Goal: Connect with others: Connect with others

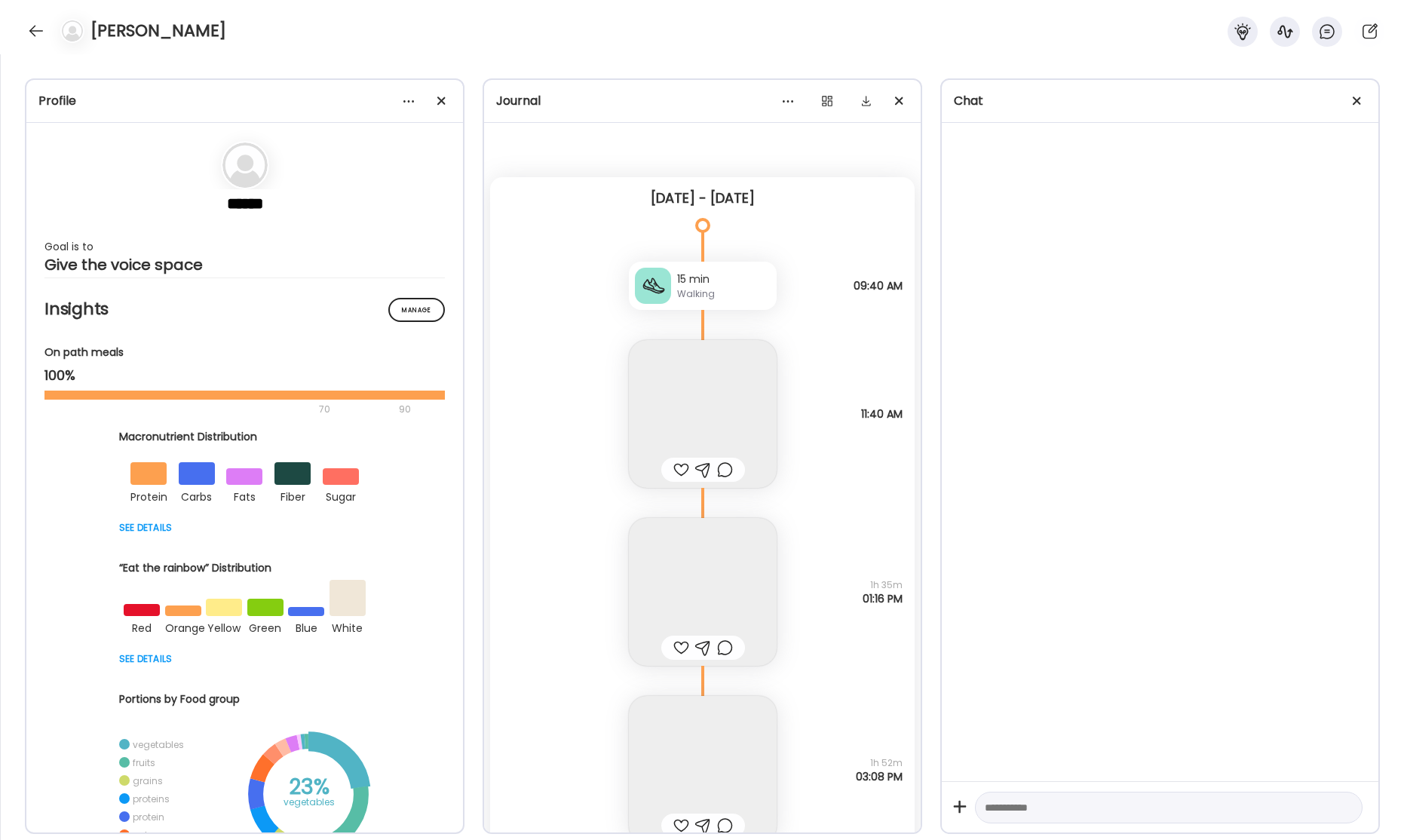
scroll to position [352, 0]
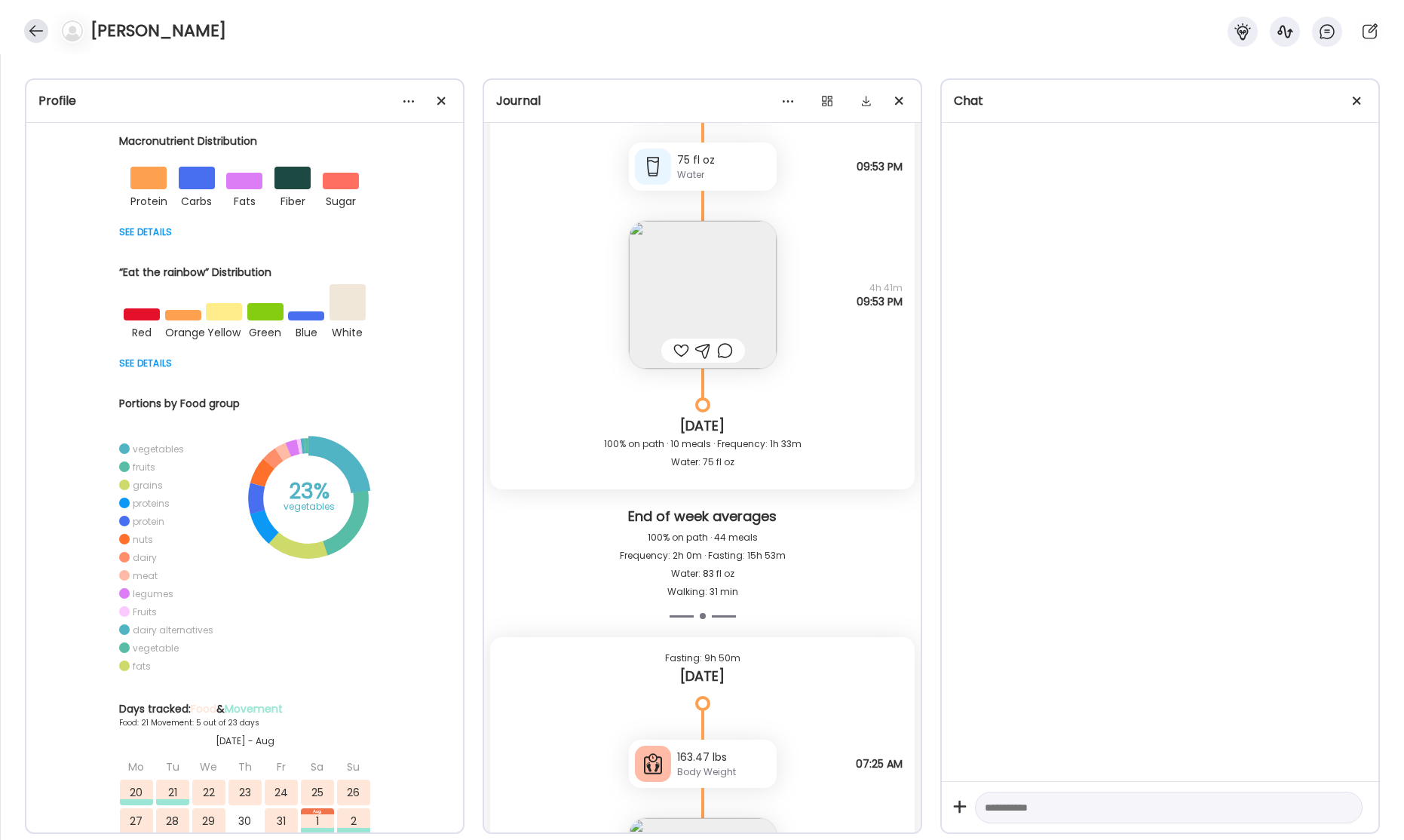
click at [44, 37] on div at bounding box center [35, 30] width 24 height 24
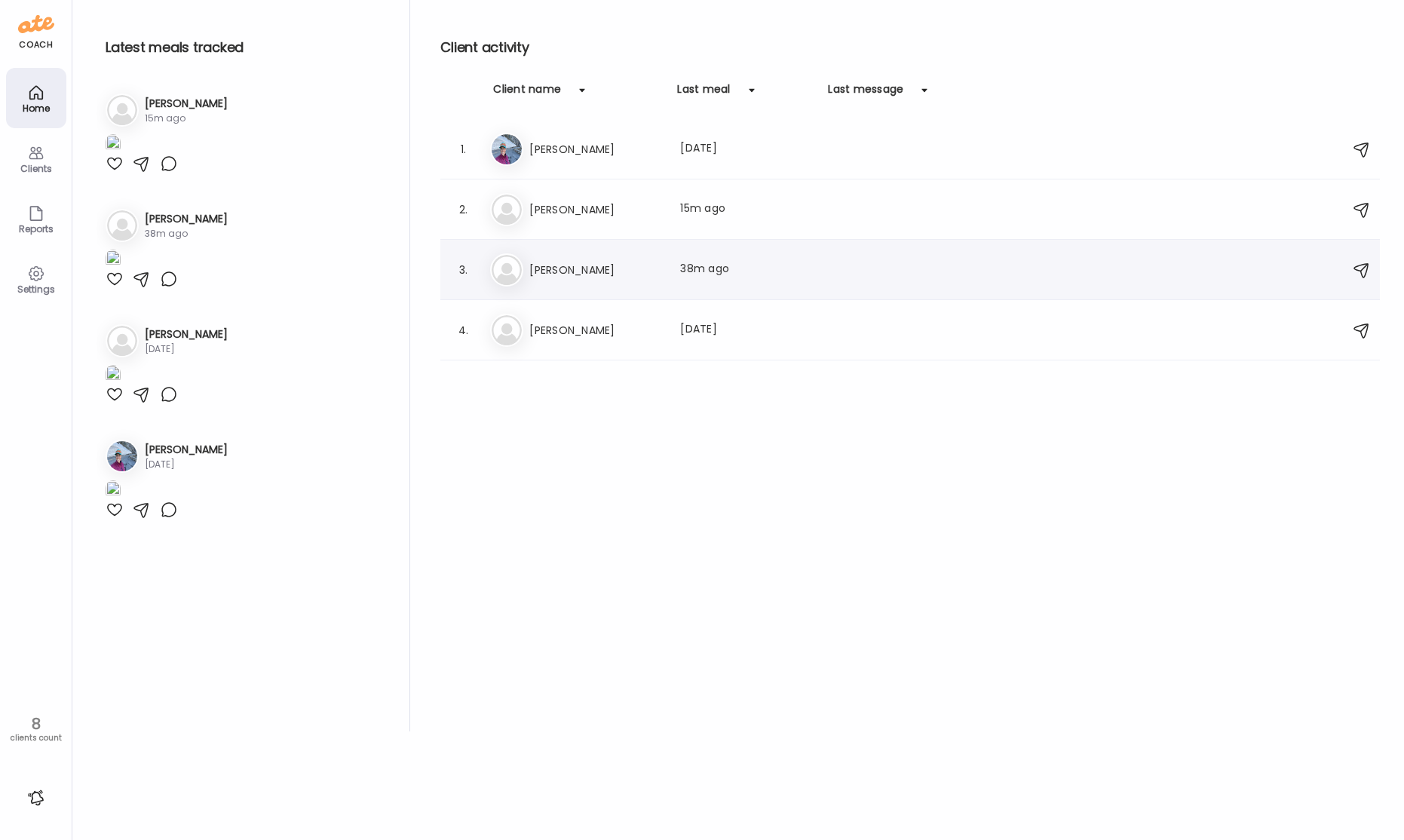
click at [582, 279] on div "El [PERSON_NAME] Last meal: 38m ago" at bounding box center [912, 270] width 845 height 34
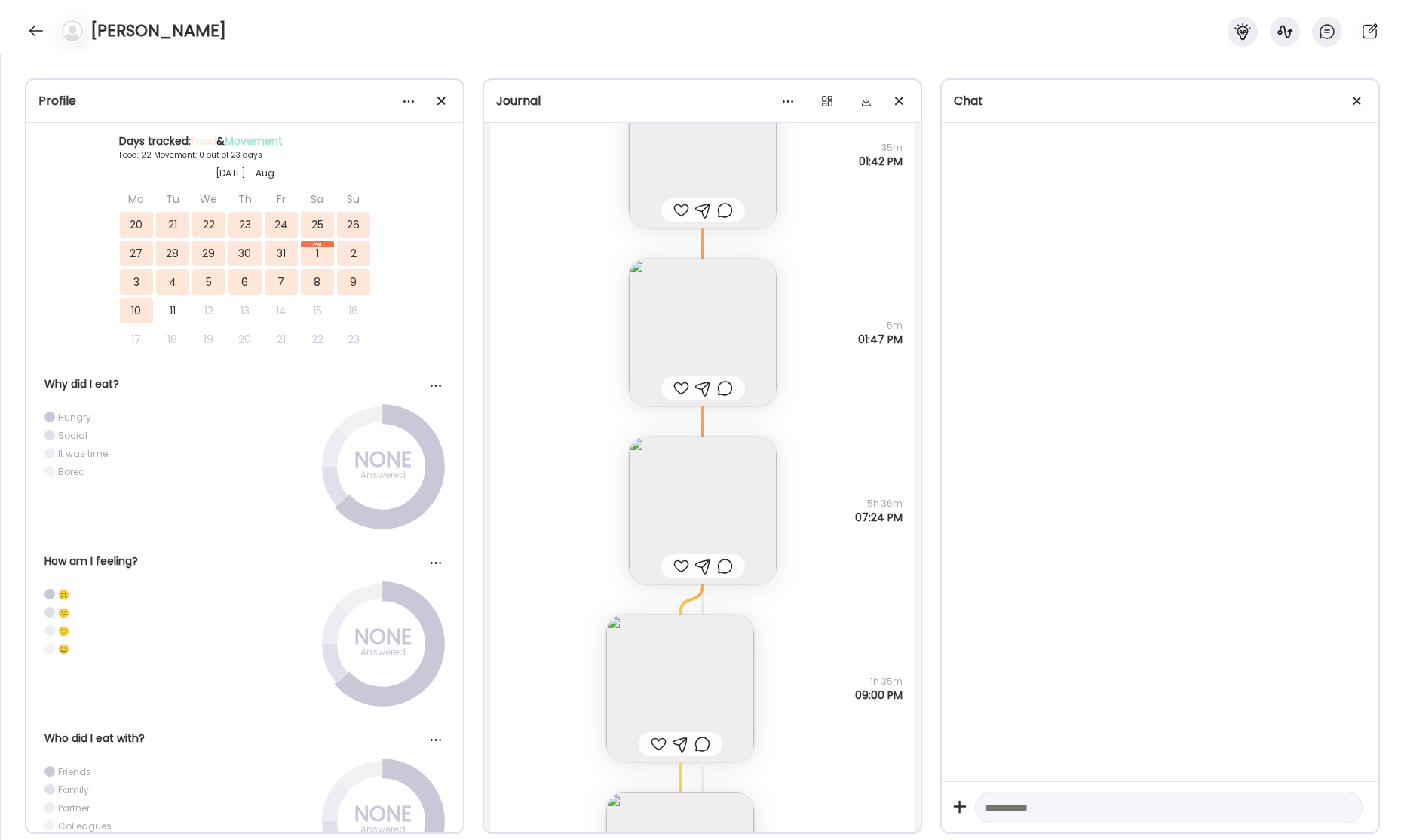
scroll to position [37573, 0]
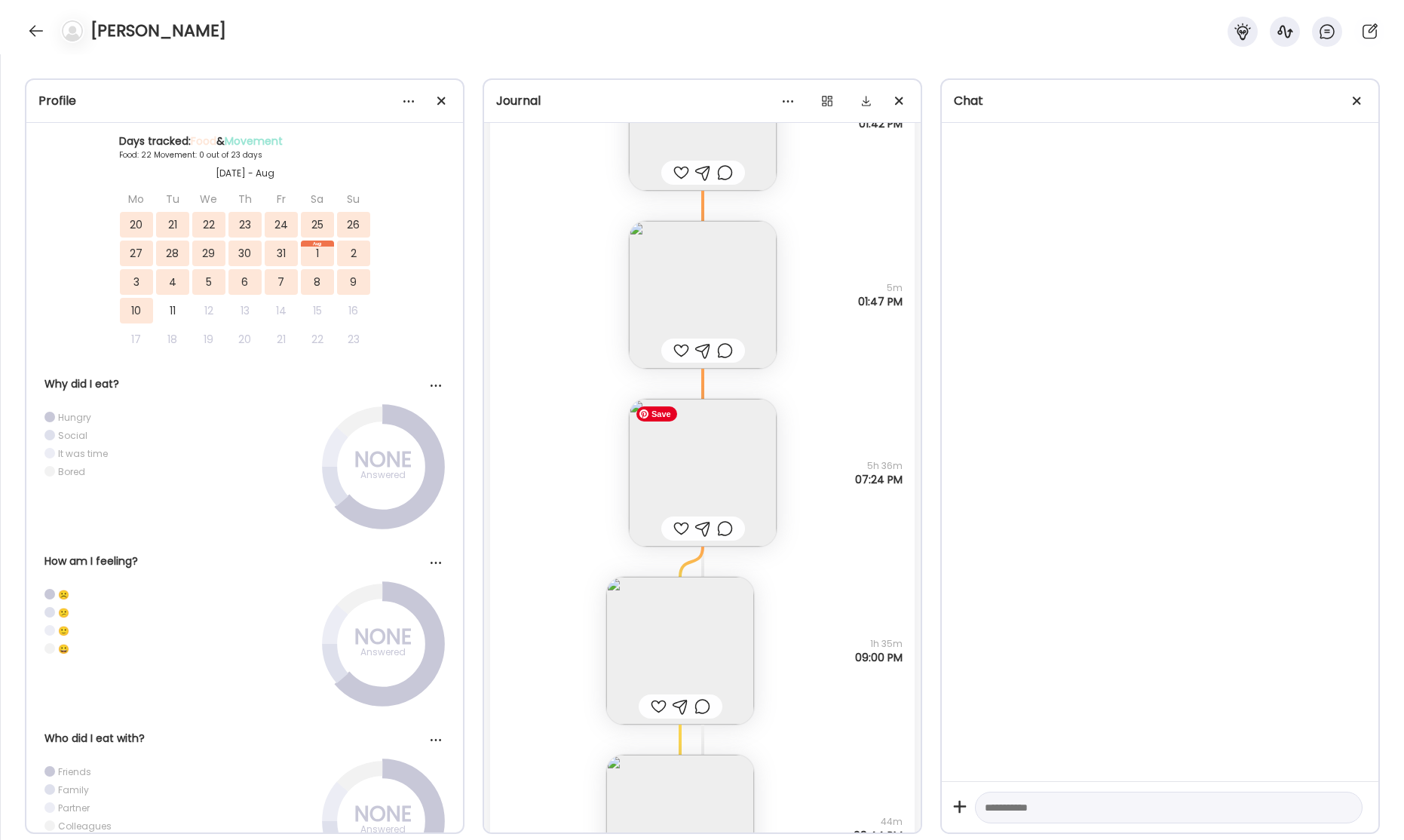
click at [707, 458] on img at bounding box center [702, 472] width 147 height 147
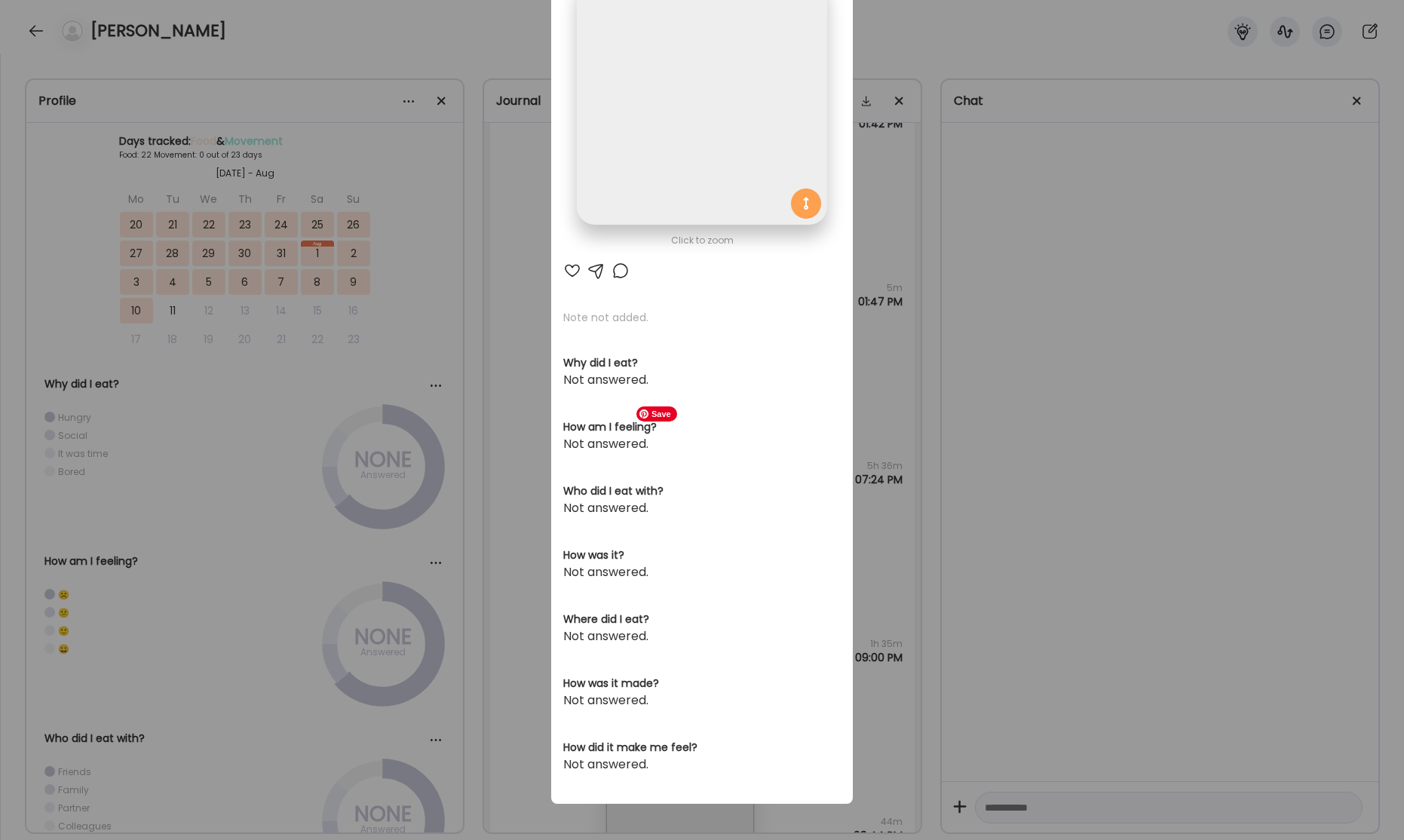
scroll to position [120, 0]
click at [740, 172] on img at bounding box center [702, 100] width 250 height 250
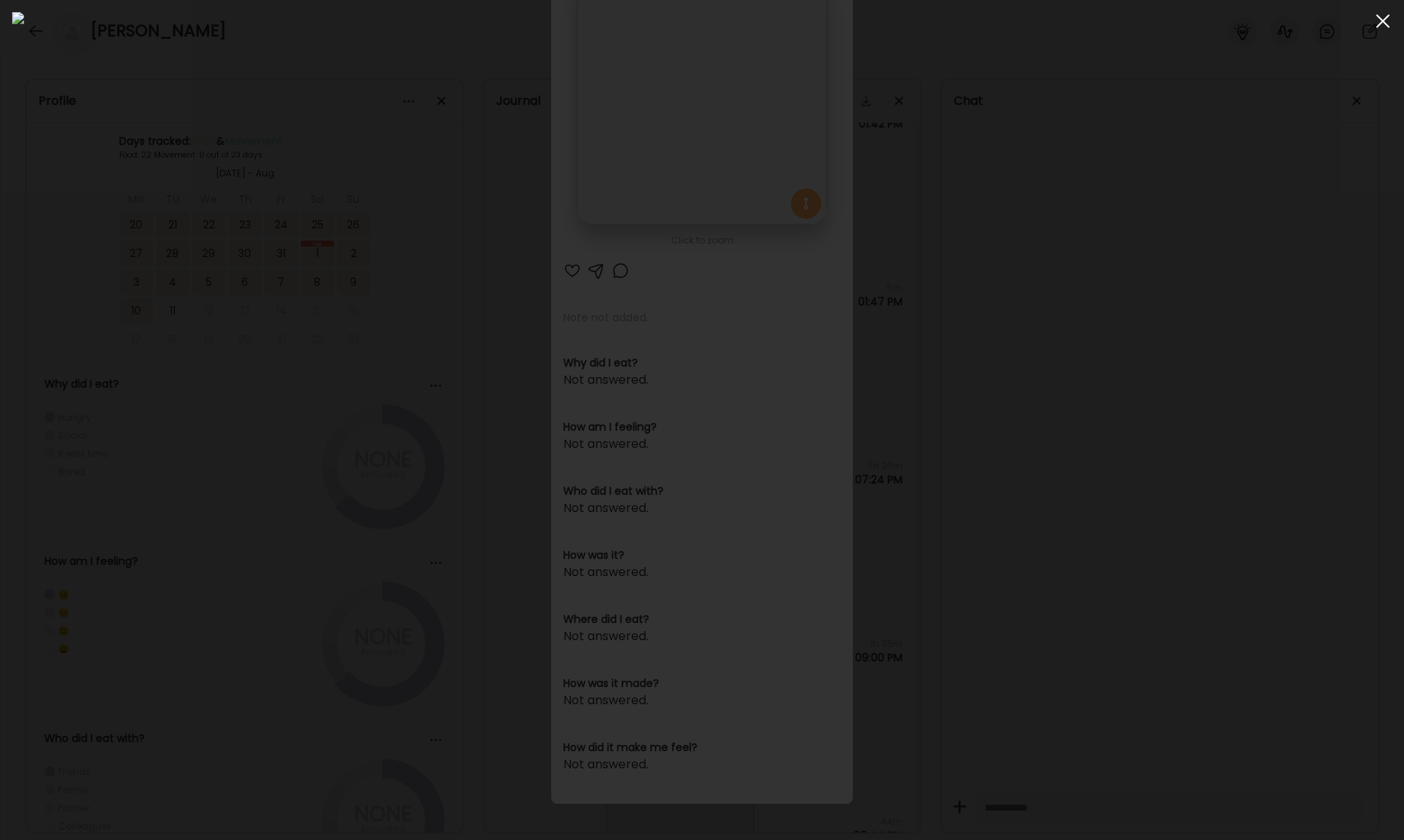
click at [1382, 21] on span at bounding box center [1382, 20] width 13 height 13
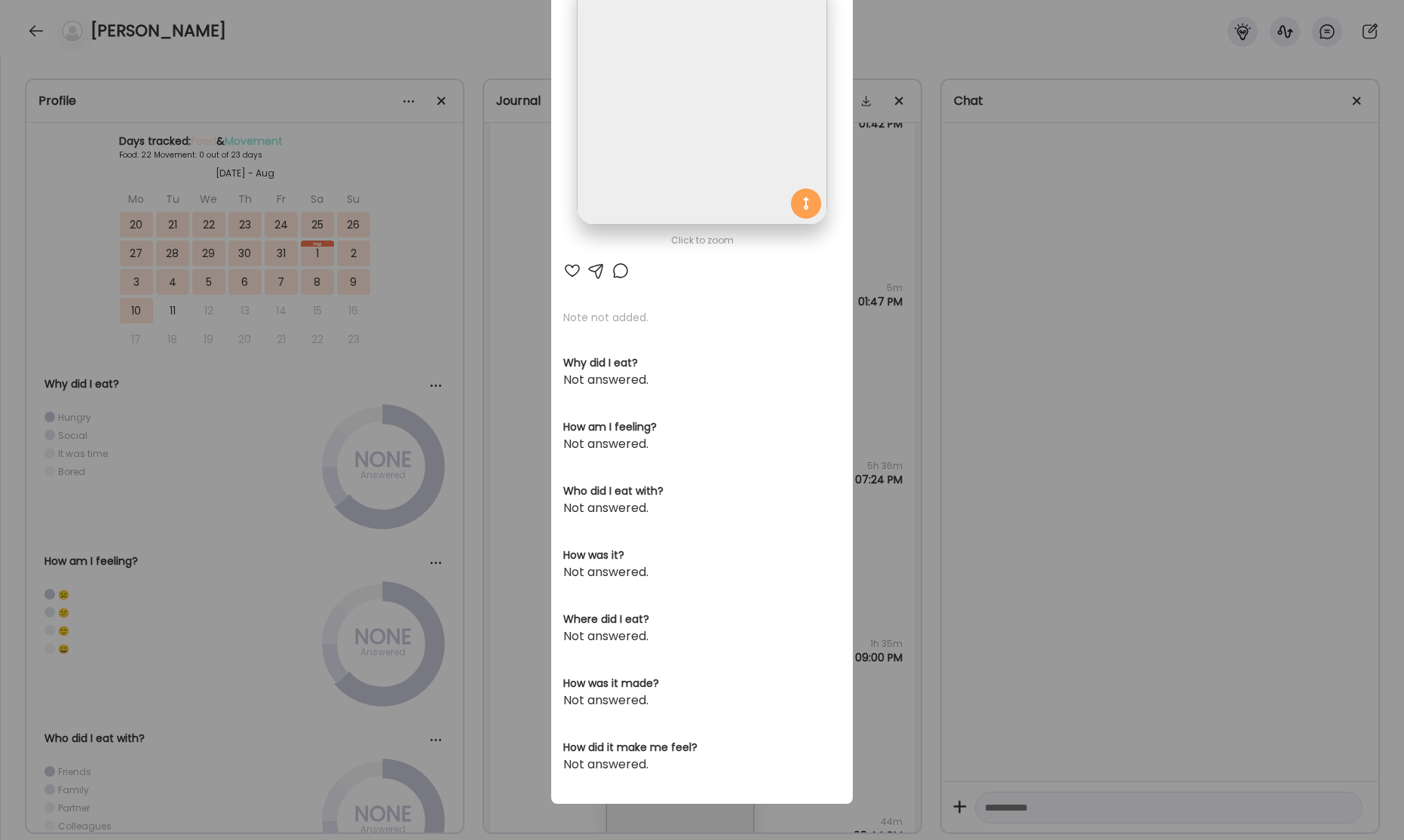
scroll to position [0, 0]
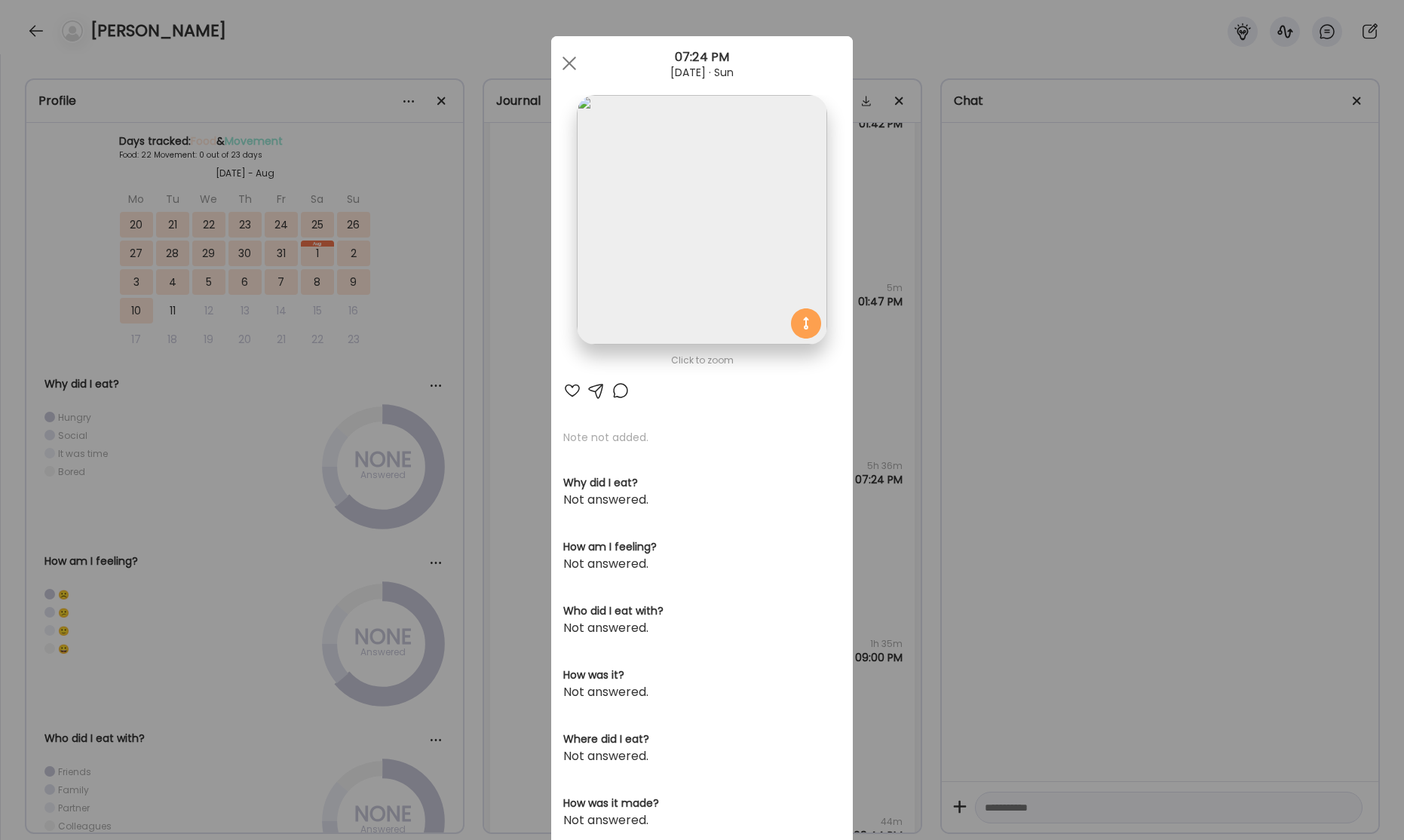
click at [562, 64] on div at bounding box center [569, 64] width 30 height 30
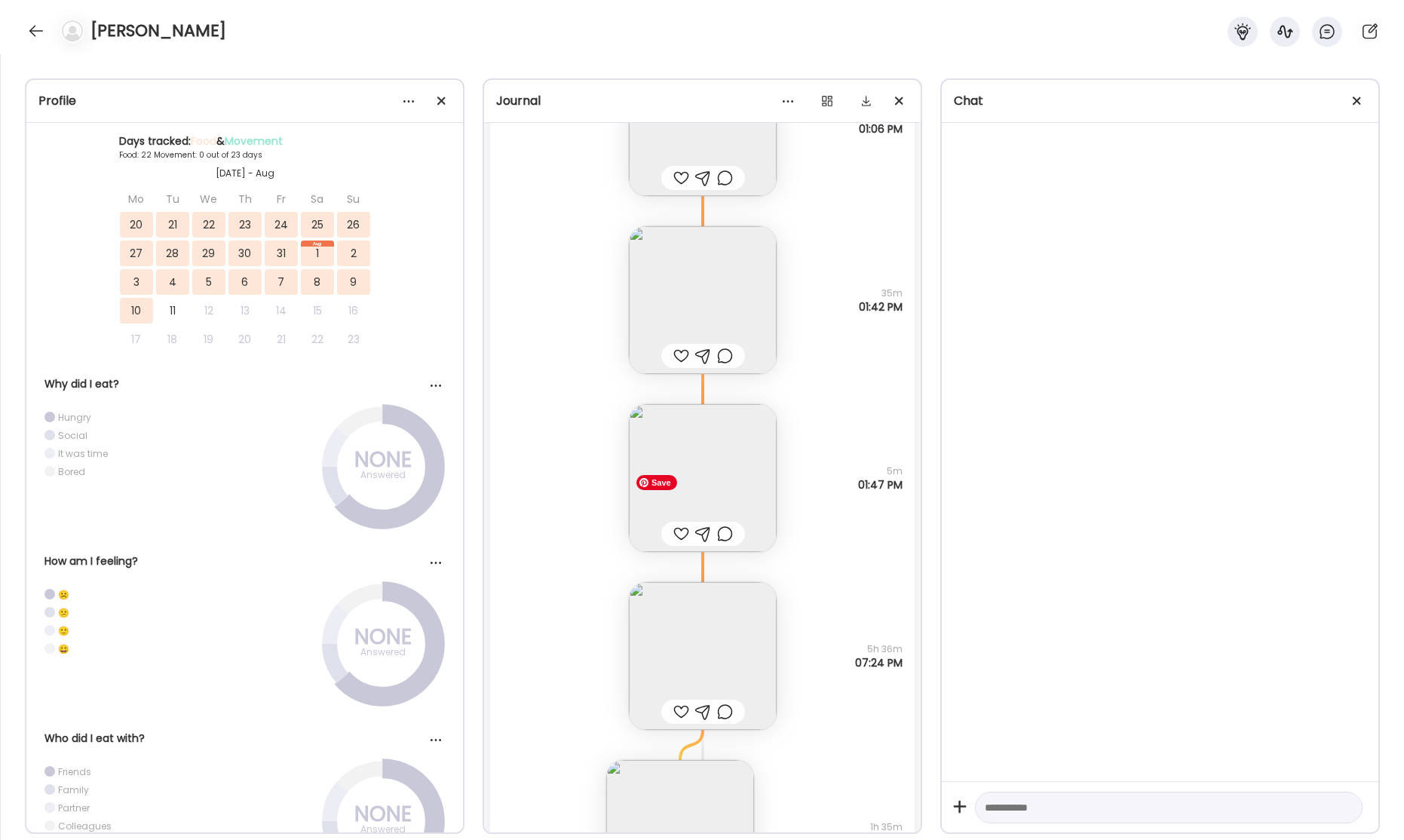
scroll to position [37948, 0]
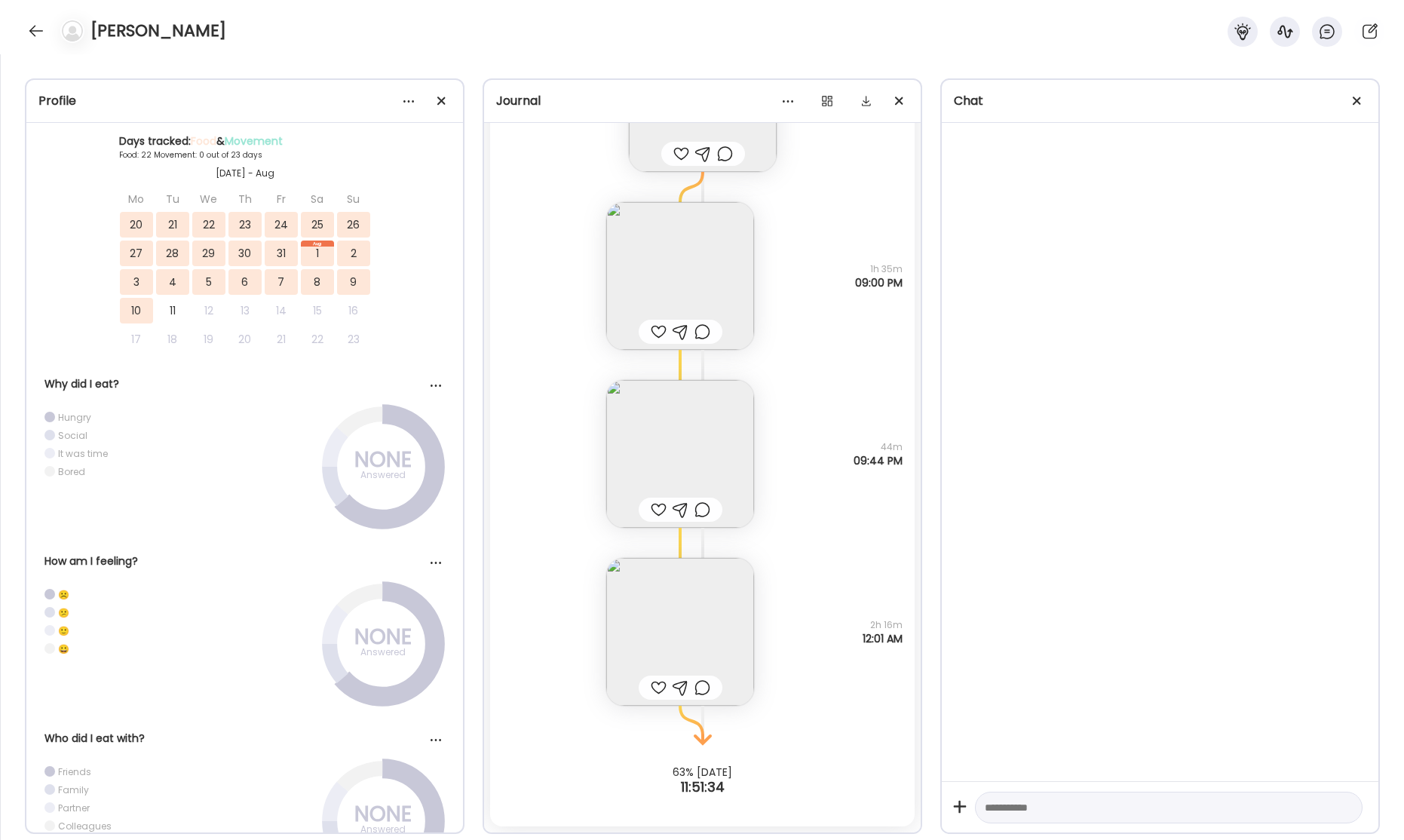
click at [34, 32] on div at bounding box center [35, 30] width 24 height 24
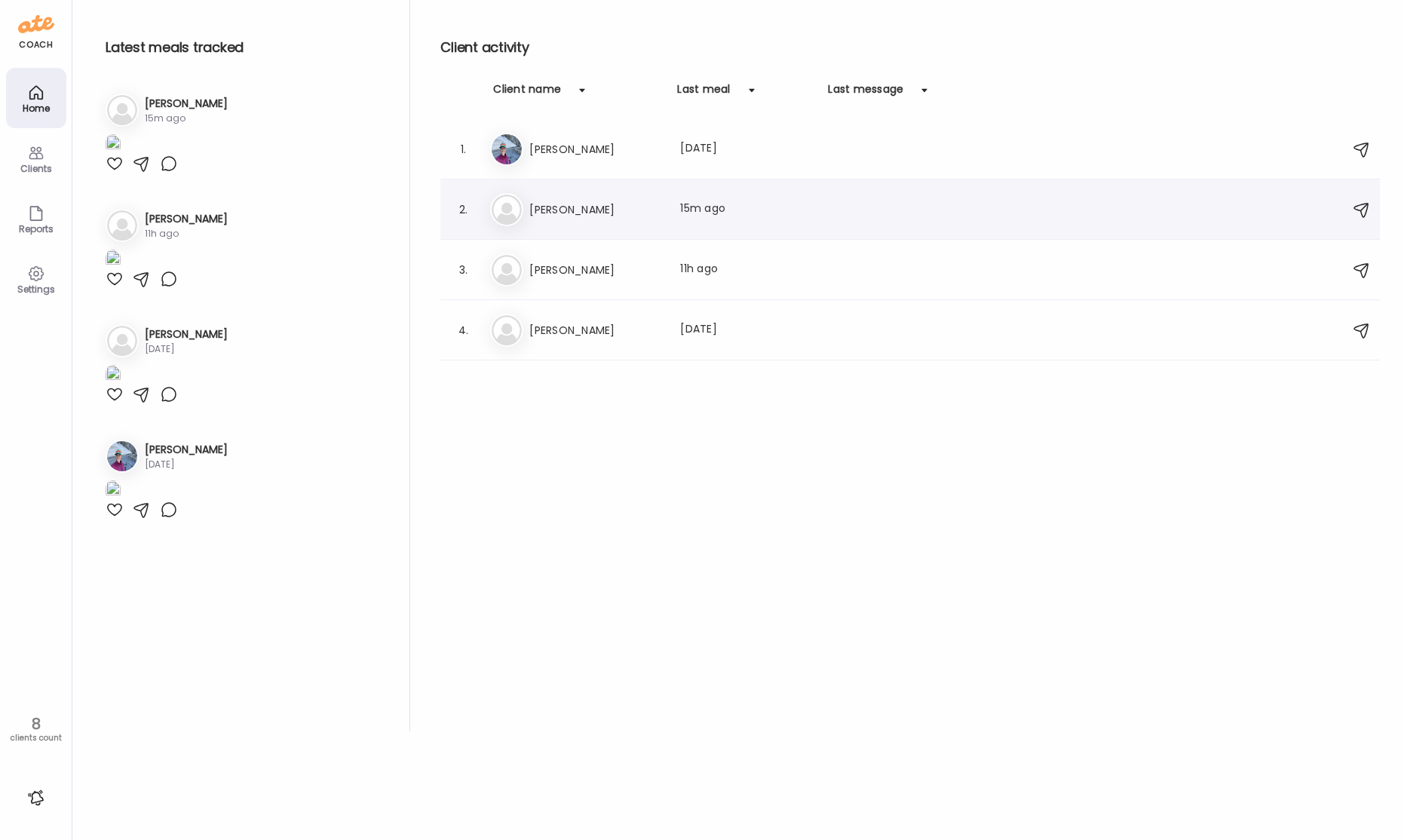
click at [616, 206] on h3 "[PERSON_NAME]" at bounding box center [596, 209] width 132 height 19
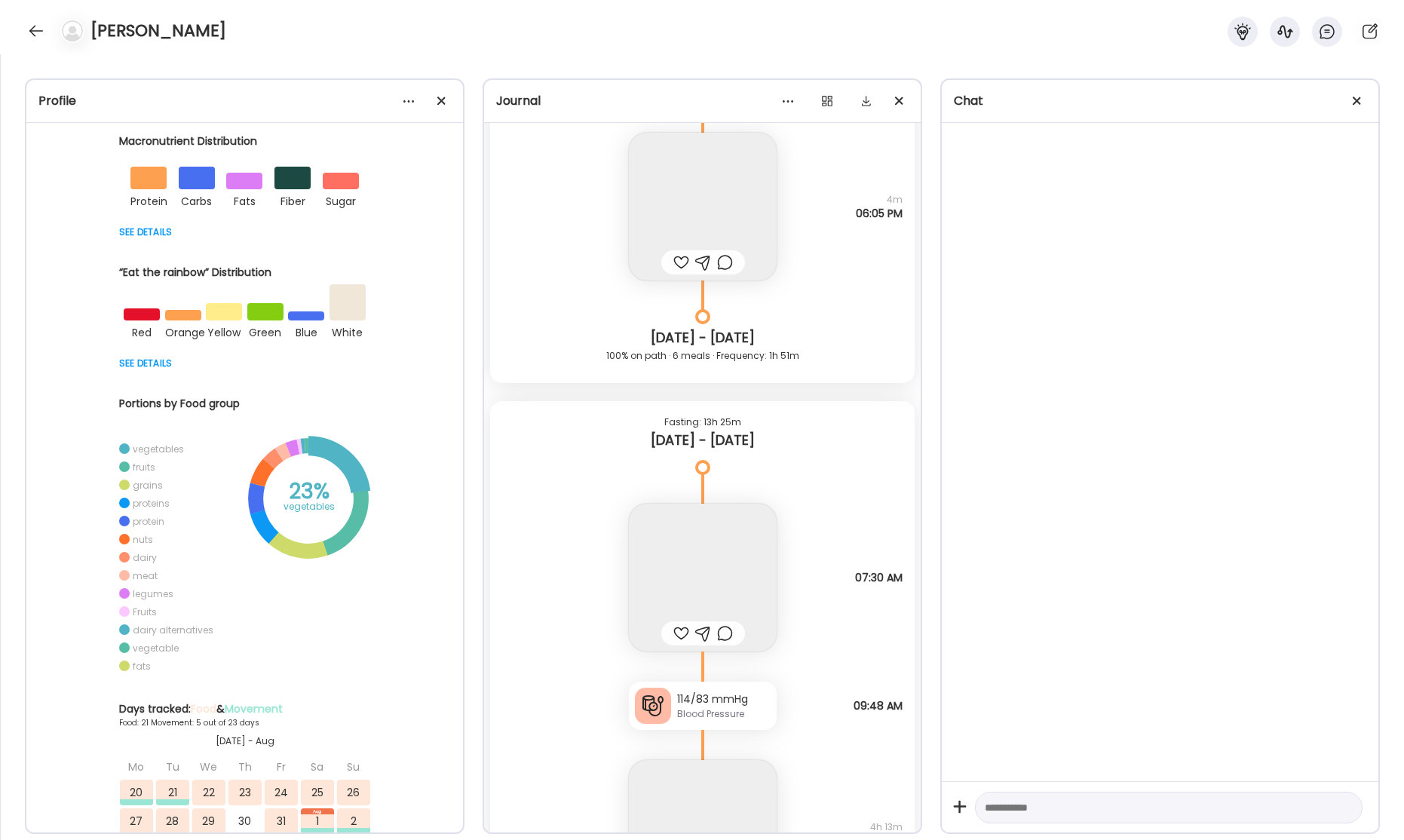
scroll to position [48341, 0]
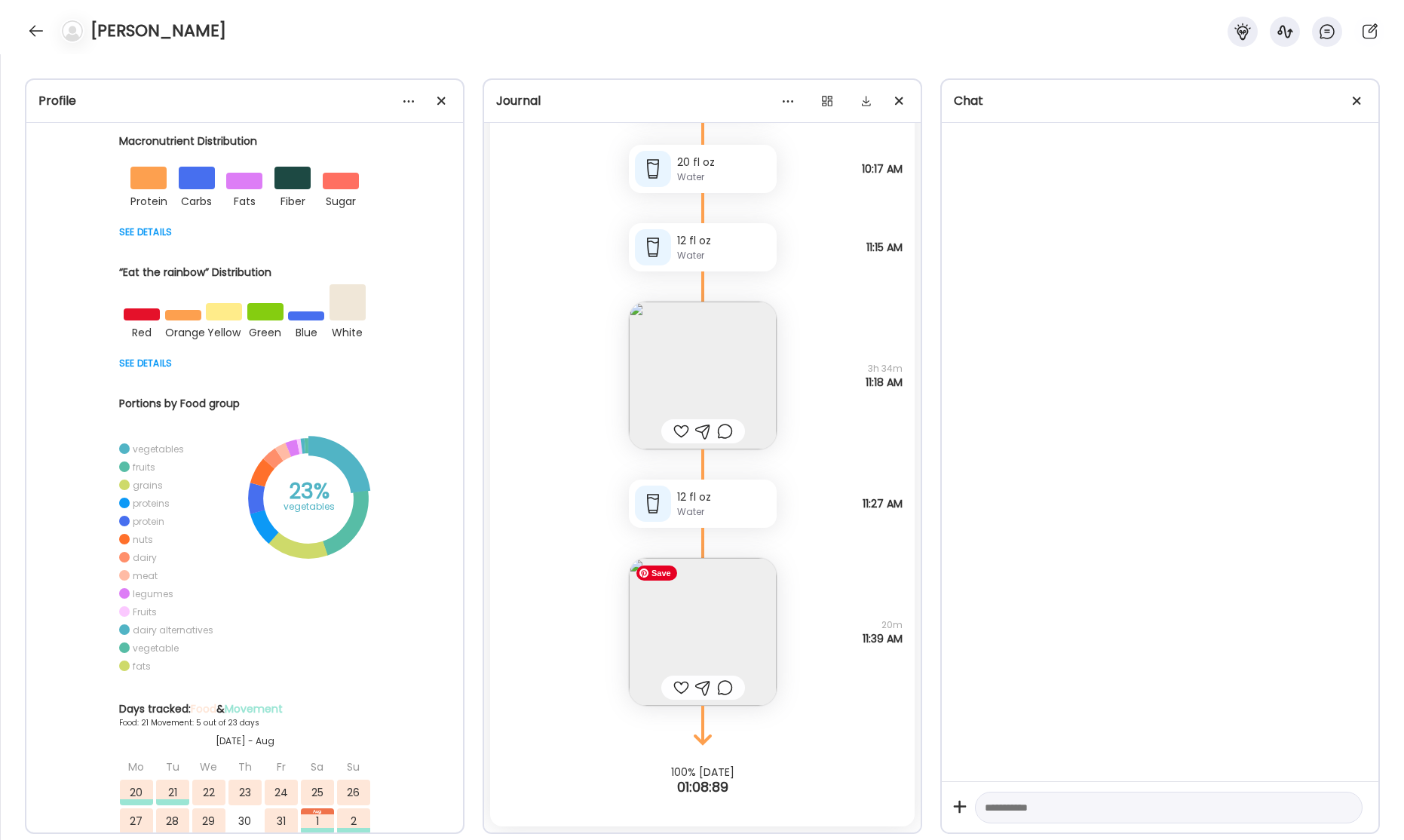
click at [721, 655] on img at bounding box center [702, 631] width 147 height 147
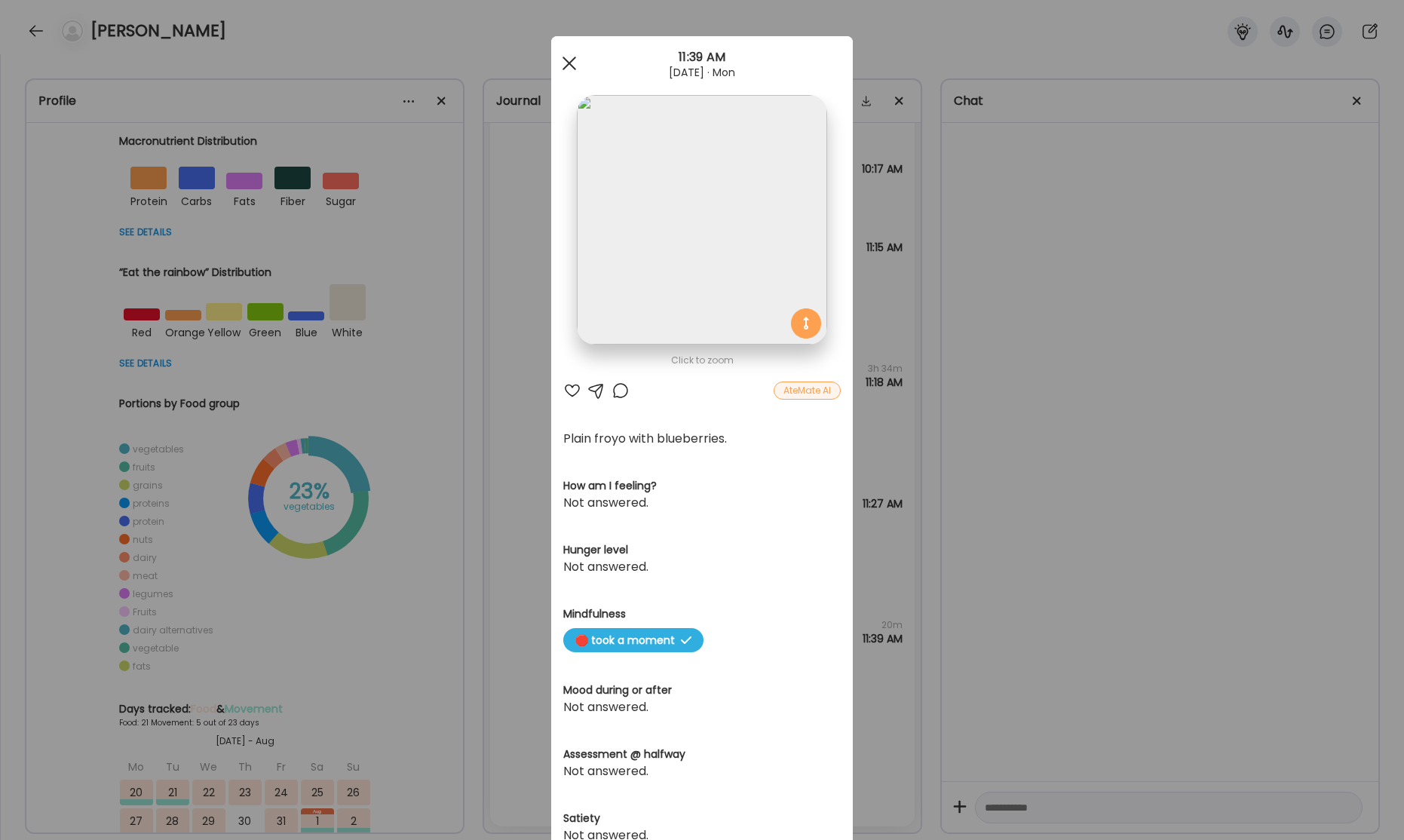
click at [568, 68] on div at bounding box center [569, 64] width 30 height 30
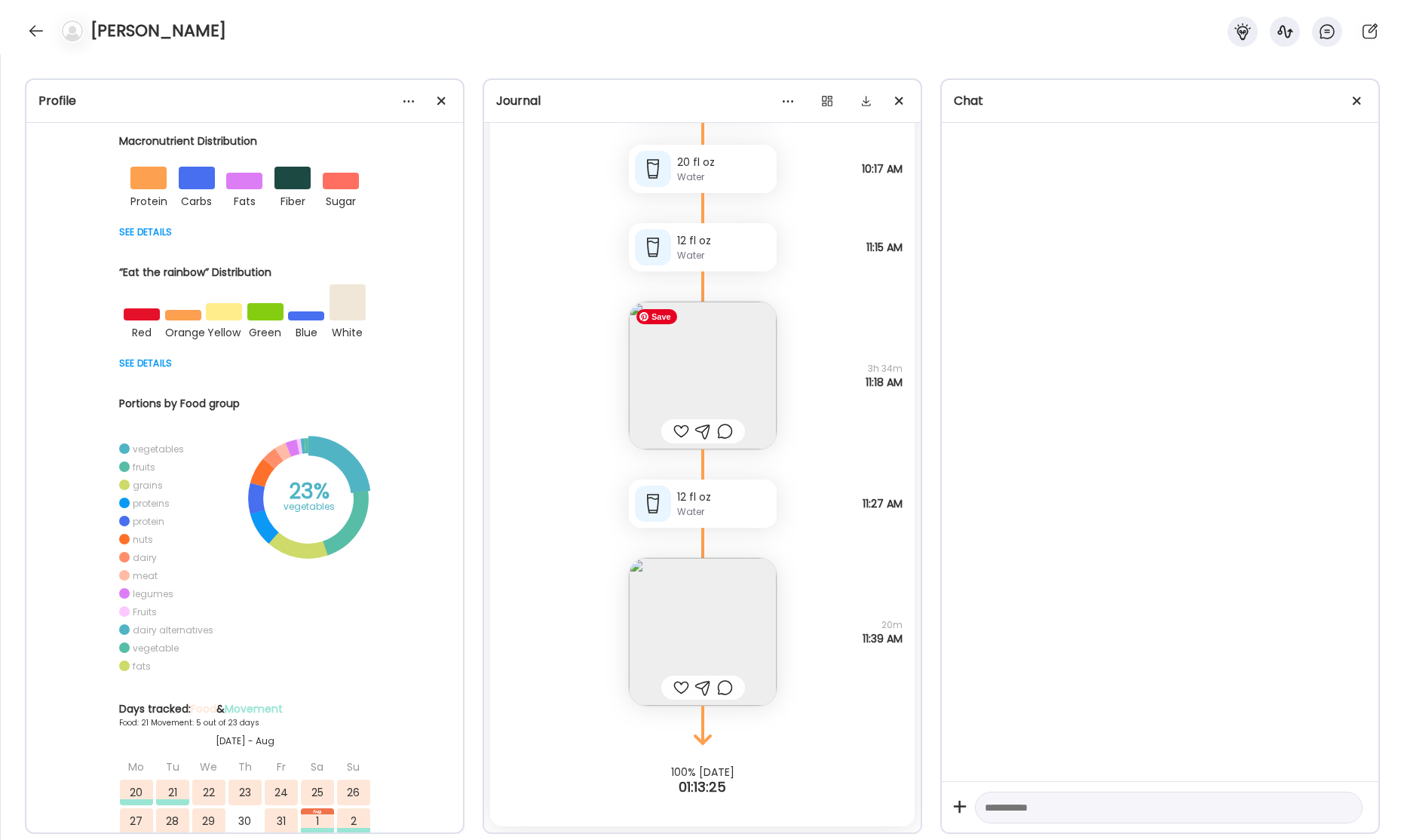
click at [730, 382] on img at bounding box center [702, 375] width 147 height 147
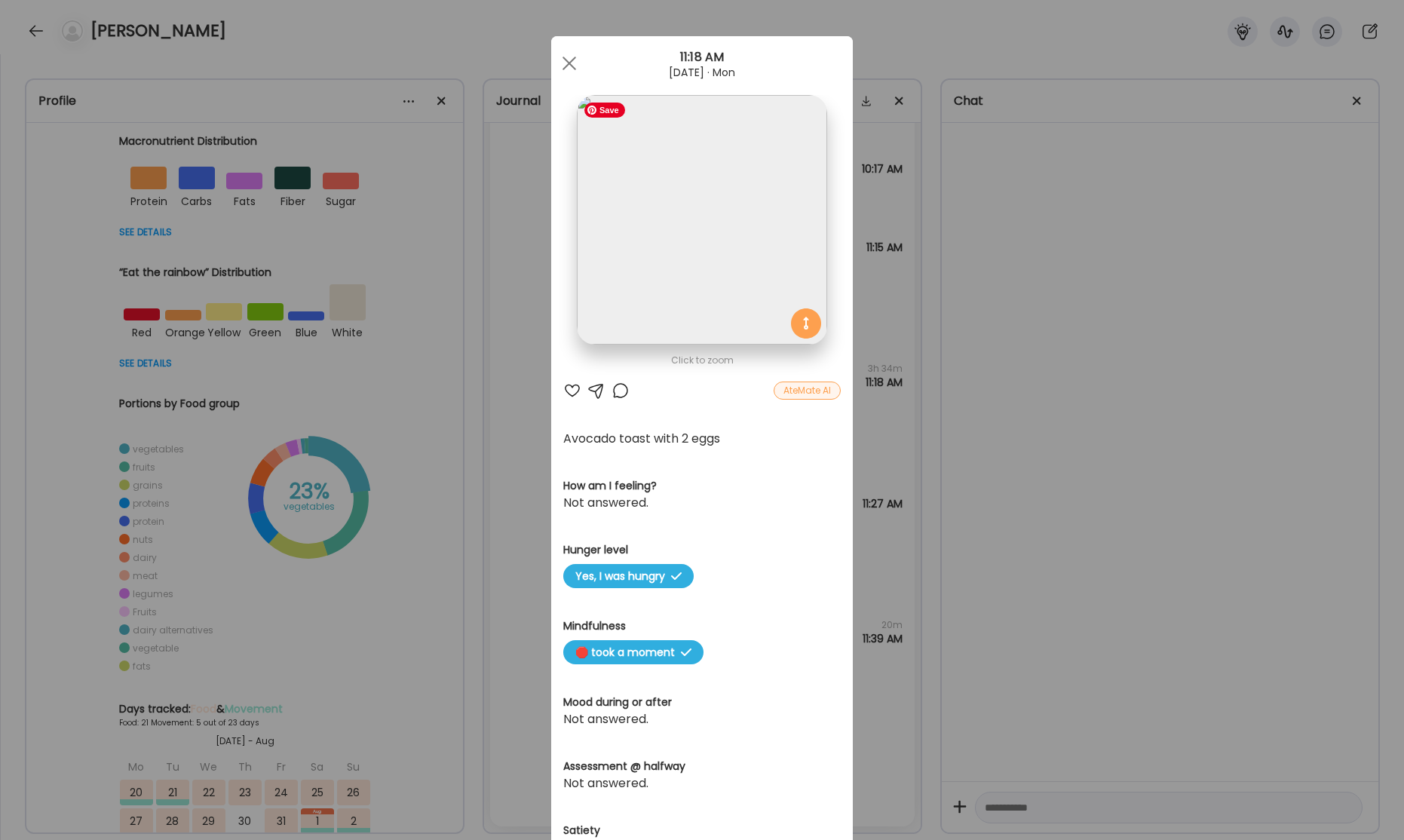
click at [737, 277] on img at bounding box center [702, 220] width 250 height 250
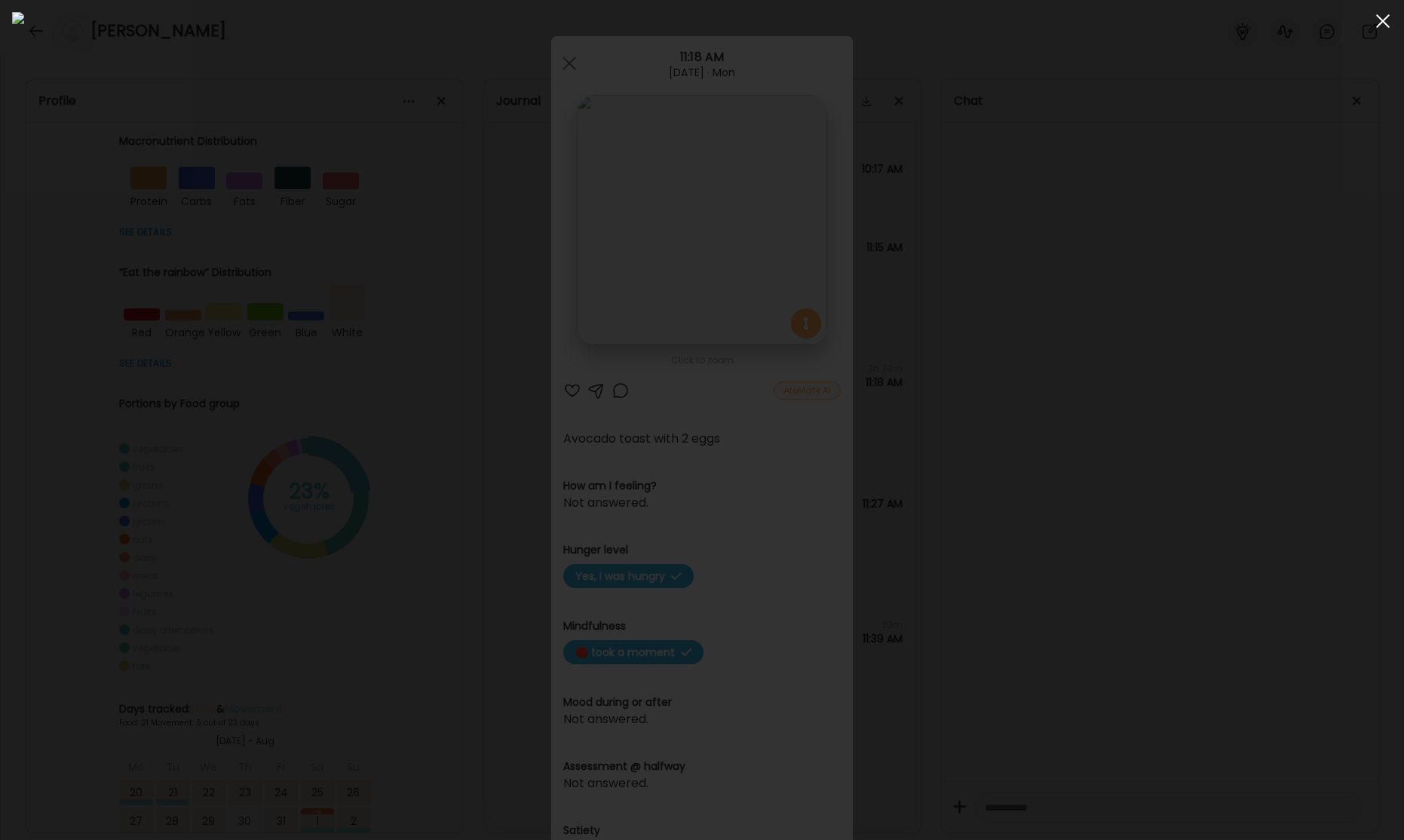
click at [1380, 19] on span at bounding box center [1382, 20] width 13 height 13
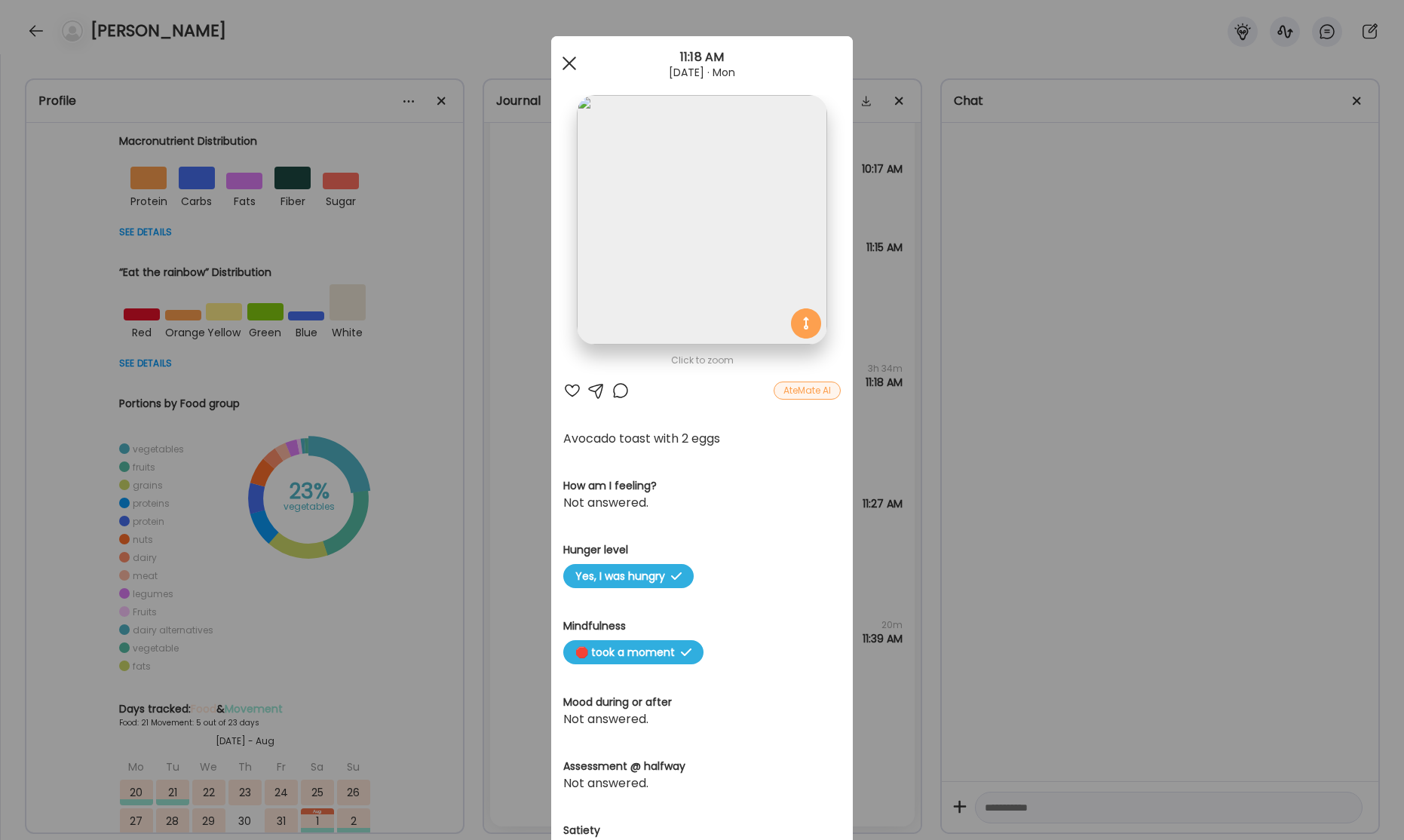
click at [569, 70] on div at bounding box center [569, 64] width 30 height 30
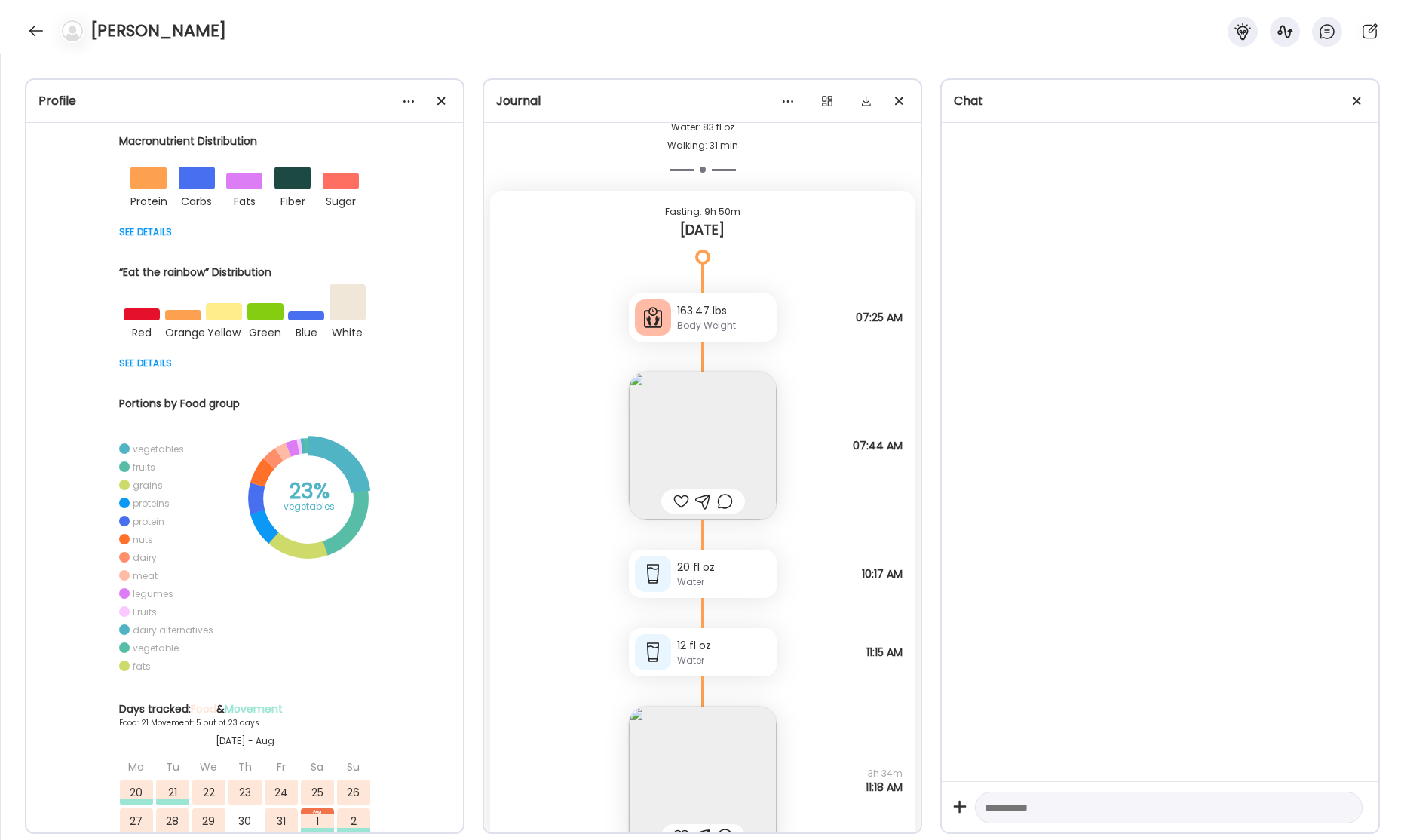
scroll to position [48017, 0]
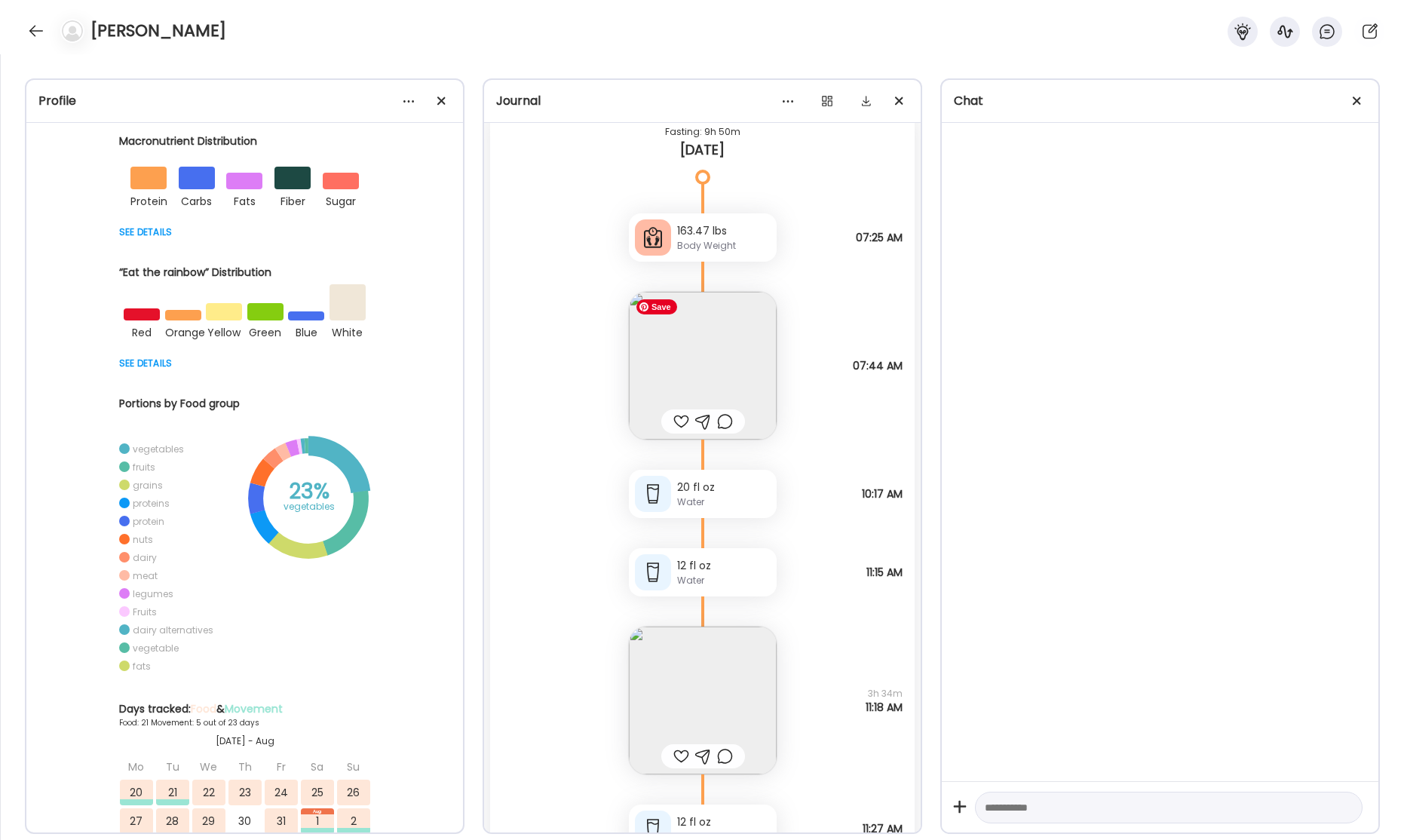
click at [706, 360] on img at bounding box center [702, 365] width 147 height 147
